Goal: Use online tool/utility: Utilize a website feature to perform a specific function

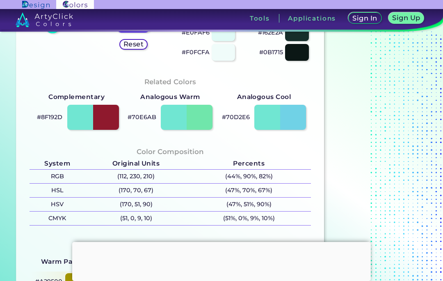
scroll to position [212, 0]
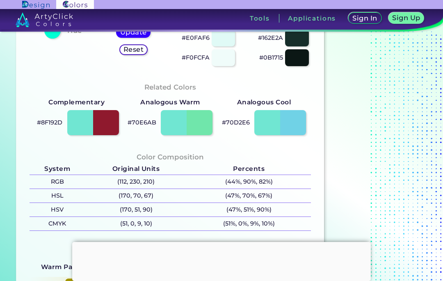
click at [113, 128] on div at bounding box center [93, 122] width 52 height 25
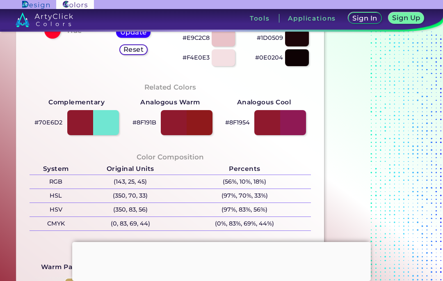
click at [194, 126] on div at bounding box center [187, 122] width 52 height 25
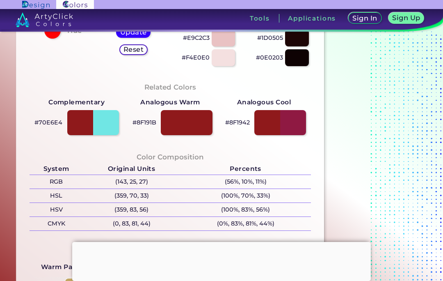
click at [196, 126] on div at bounding box center [187, 122] width 52 height 25
click at [109, 125] on div at bounding box center [93, 122] width 52 height 25
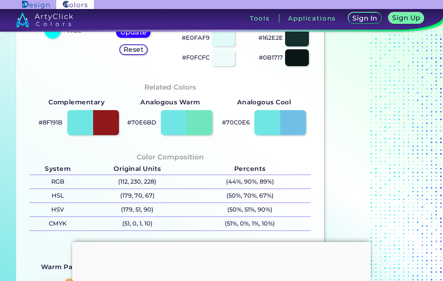
click at [298, 122] on div at bounding box center [280, 122] width 52 height 25
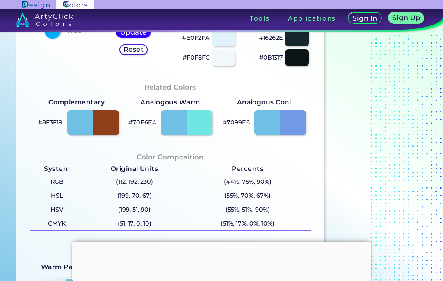
click at [103, 123] on div at bounding box center [93, 122] width 52 height 25
type input "#8f3f19"
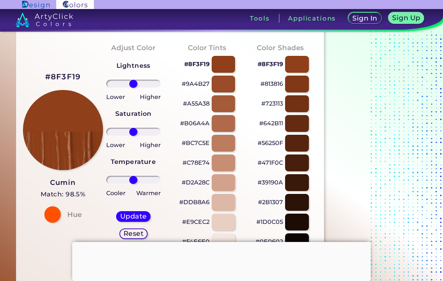
scroll to position [25, 0]
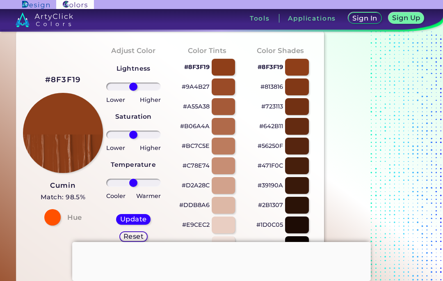
click at [154, 80] on div "Lightness Saturation Temperature Lower Higher Lower Higher Cooler Warmer Update…" at bounding box center [133, 155] width 60 height 197
type input "79"
click at [152, 85] on input "range" at bounding box center [133, 86] width 55 height 8
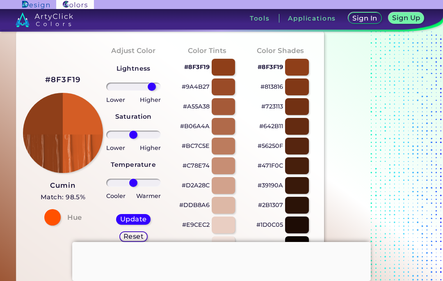
click at [131, 215] on div "Update" at bounding box center [133, 218] width 31 height 9
type input "#d45d25"
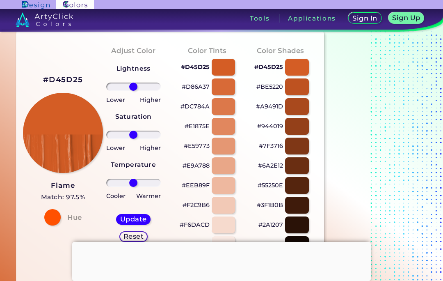
click at [222, 242] on div at bounding box center [221, 242] width 299 height 0
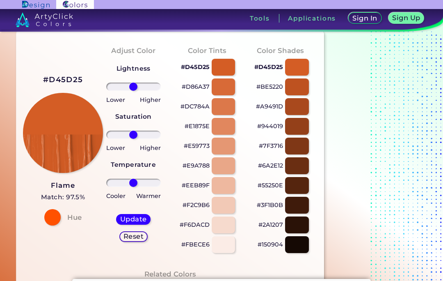
type input "100"
click at [158, 84] on input "range" at bounding box center [133, 86] width 55 height 8
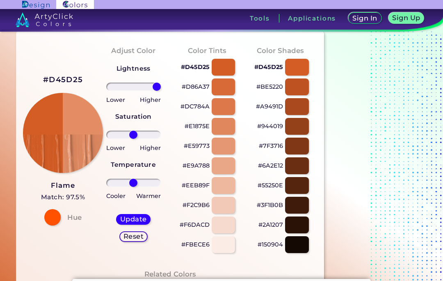
click at [140, 215] on div "Update" at bounding box center [133, 219] width 32 height 10
type input "#e48d64"
type input "0"
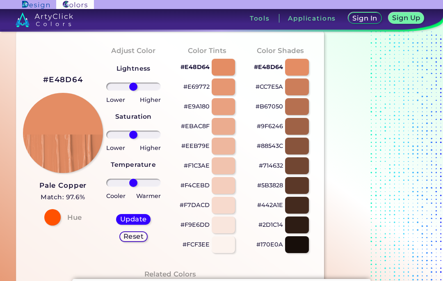
click at [115, 184] on input "range" at bounding box center [133, 183] width 55 height 8
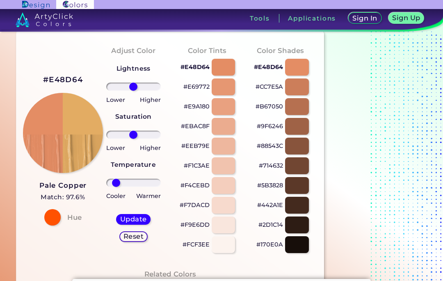
type input "67"
click at [149, 185] on input "range" at bounding box center [133, 183] width 55 height 8
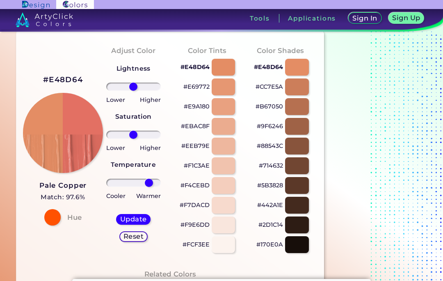
click at [133, 218] on h5 "Update" at bounding box center [133, 219] width 24 height 6
type input "#e37063"
type input "0"
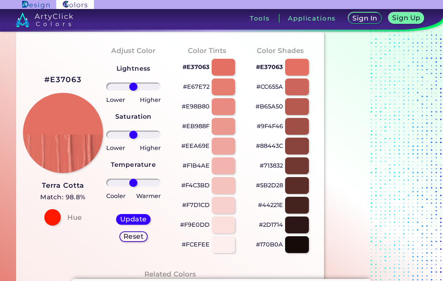
type input "100"
click at [158, 136] on input "range" at bounding box center [133, 135] width 55 height 8
click at [127, 211] on div "Update Reset" at bounding box center [134, 227] width 48 height 41
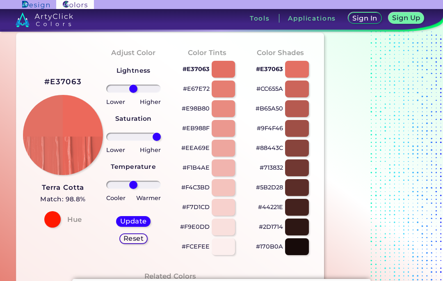
click at [137, 214] on div "Update Reset" at bounding box center [134, 229] width 48 height 41
click at [139, 218] on h5 "Update" at bounding box center [133, 221] width 24 height 6
type input "#ec695b"
type input "0"
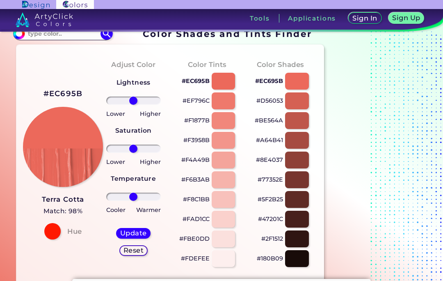
scroll to position [10, 0]
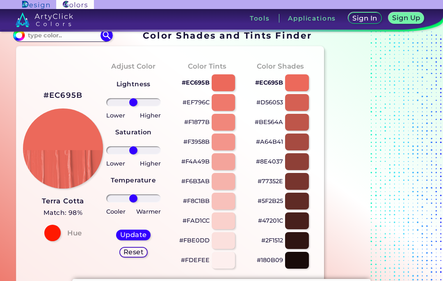
type input "-52"
click at [121, 100] on input "range" at bounding box center [133, 102] width 55 height 8
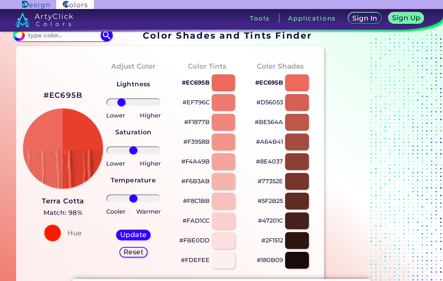
click at [133, 228] on div "Update Reset" at bounding box center [134, 243] width 48 height 41
click at [136, 231] on h5 "Update" at bounding box center [133, 234] width 25 height 6
type input "#e6402d"
type input "0"
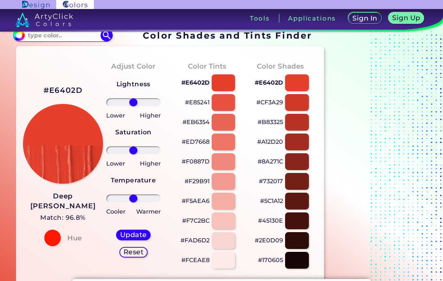
type input "100"
click at [160, 151] on input "range" at bounding box center [133, 150] width 55 height 8
click at [139, 225] on div "Update Reset" at bounding box center [134, 243] width 48 height 41
click at [146, 225] on div "Update Reset" at bounding box center [134, 243] width 48 height 41
click at [142, 230] on div "Update" at bounding box center [134, 235] width 32 height 10
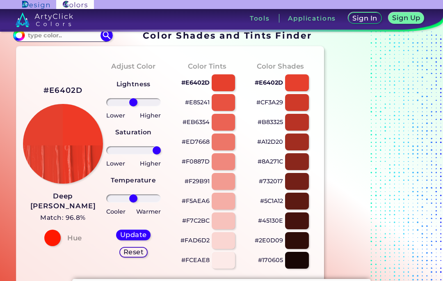
type input "#ee3a26"
type input "0"
